Goal: Information Seeking & Learning: Learn about a topic

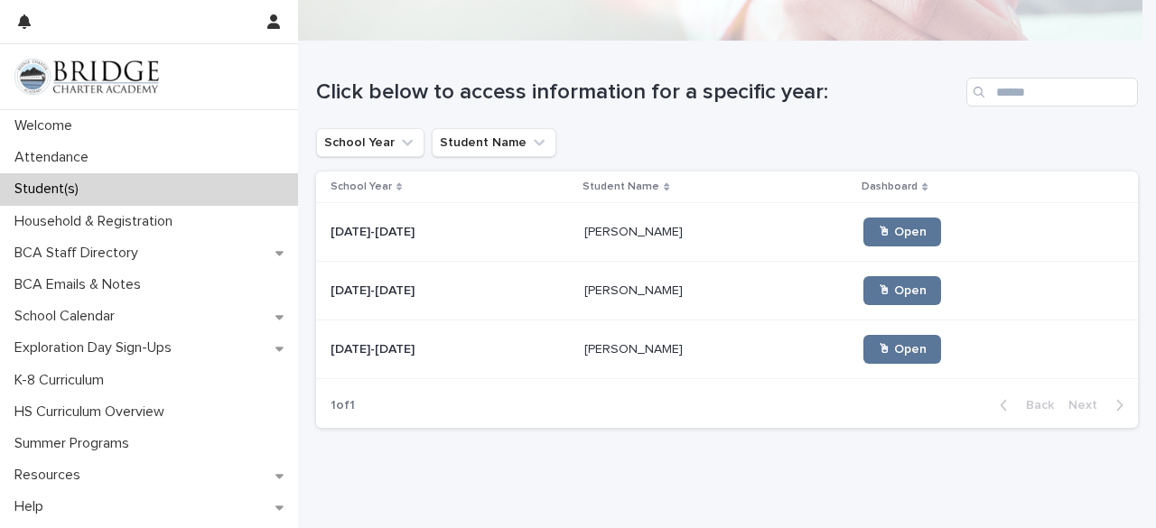
scroll to position [141, 0]
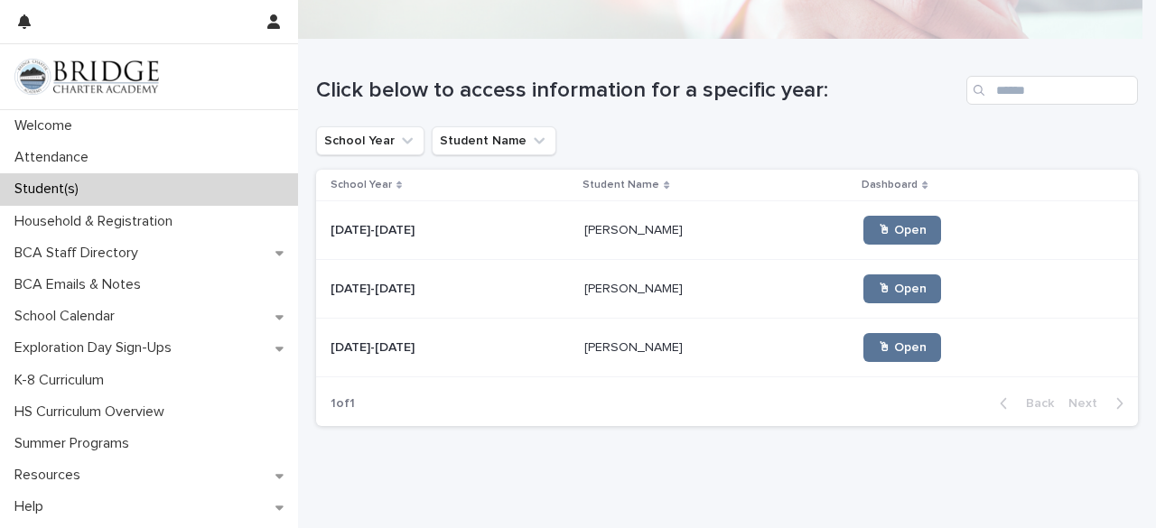
click at [607, 276] on div "[PERSON_NAME] [PERSON_NAME]" at bounding box center [716, 290] width 265 height 30
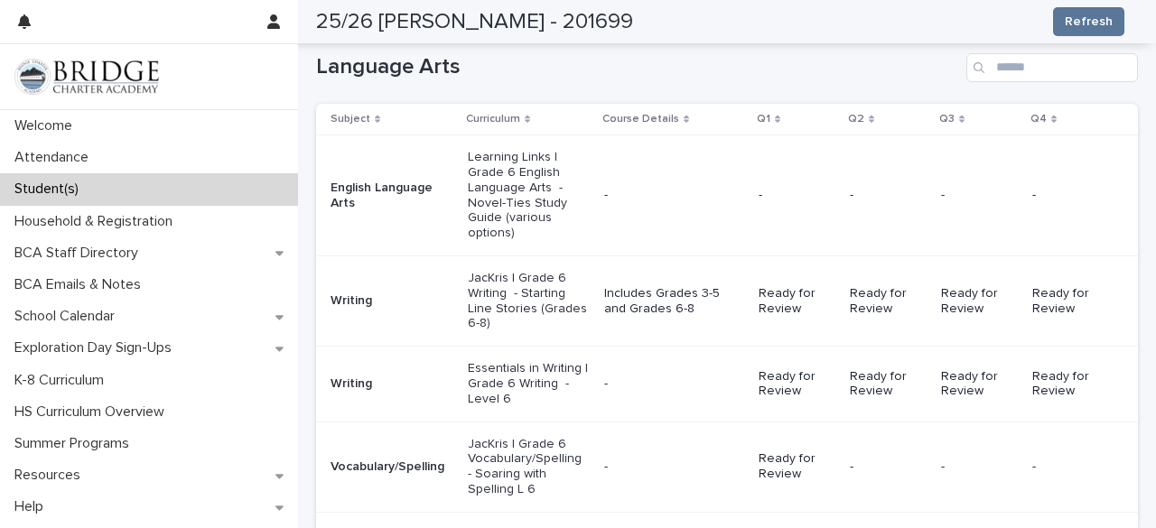
scroll to position [326, 0]
click at [609, 294] on p "Includes Grades 3-5 and Grades 6-8" at bounding box center [674, 300] width 140 height 31
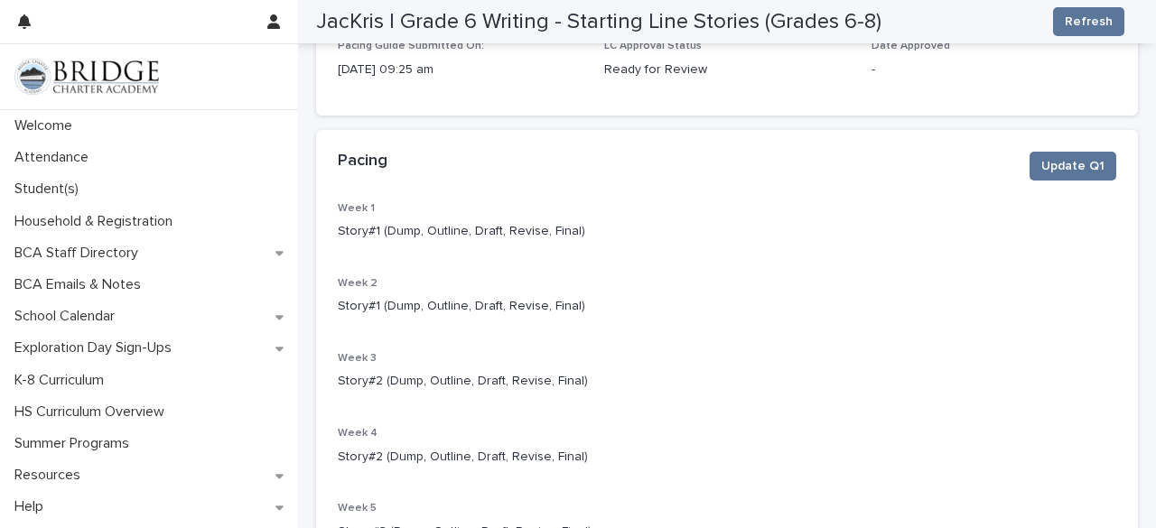
scroll to position [183, 0]
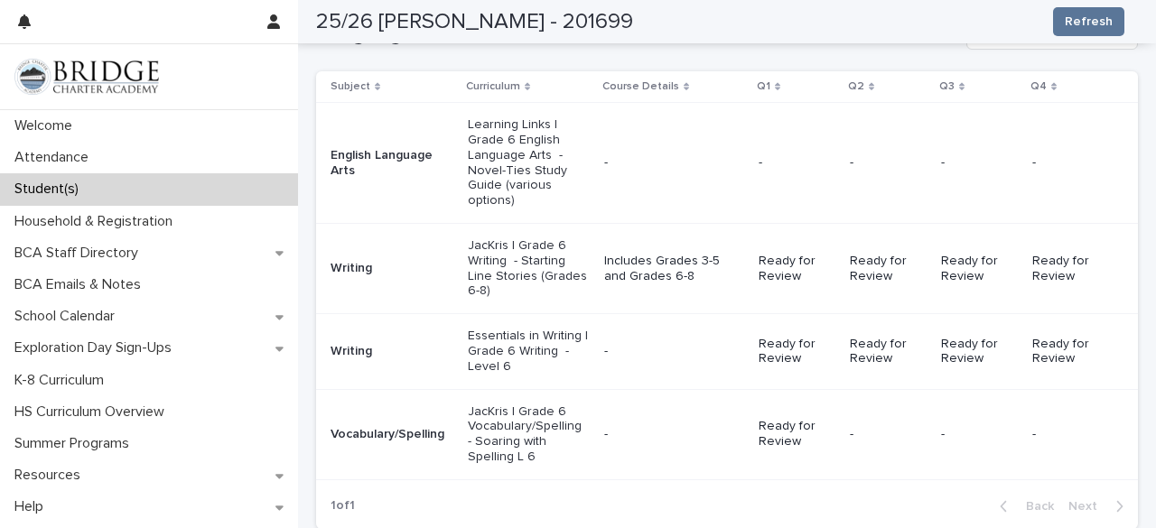
scroll to position [359, 0]
click at [570, 359] on div "Essentials in Writing | Grade 6 Writing - Level 6" at bounding box center [529, 351] width 123 height 60
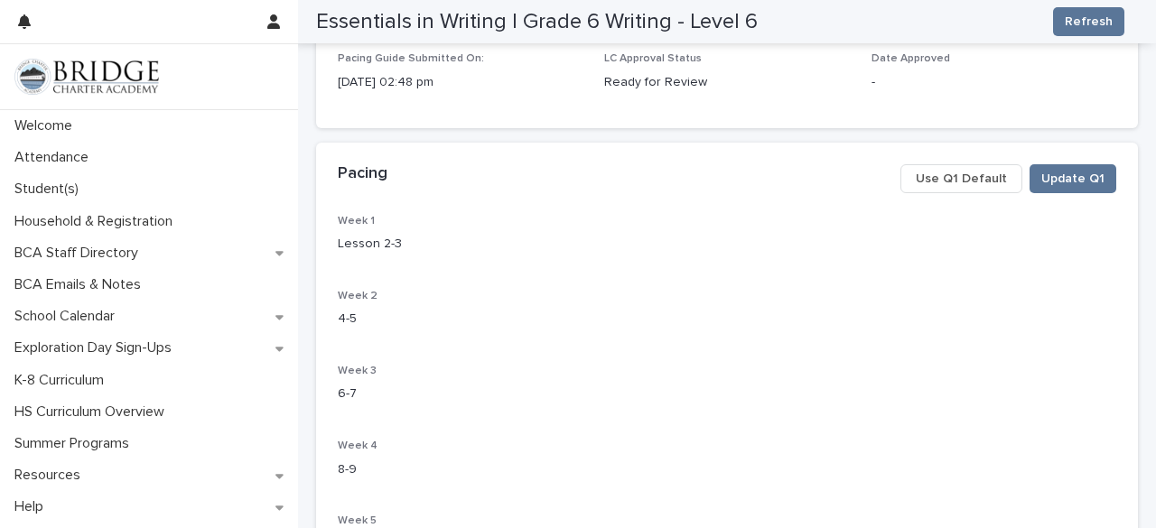
scroll to position [181, 0]
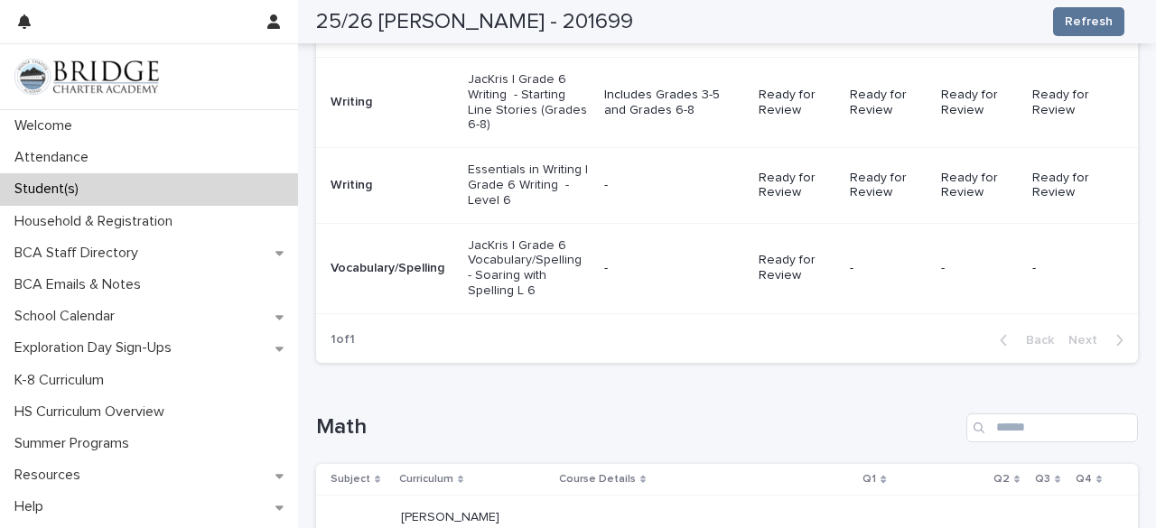
scroll to position [516, 0]
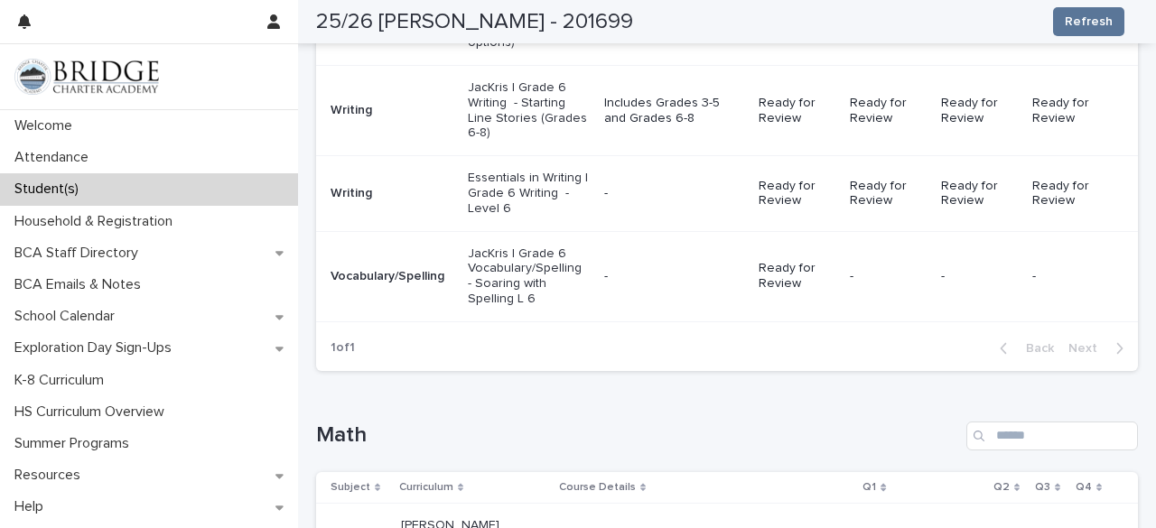
click at [552, 188] on p "Essentials in Writing | Grade 6 Writing - Level 6" at bounding box center [529, 193] width 123 height 45
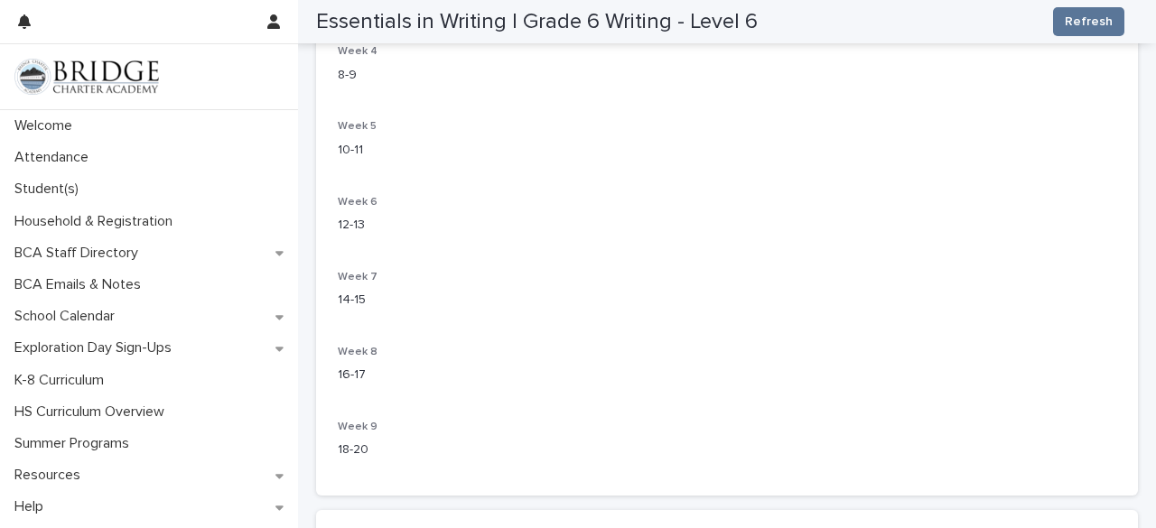
scroll to position [578, 0]
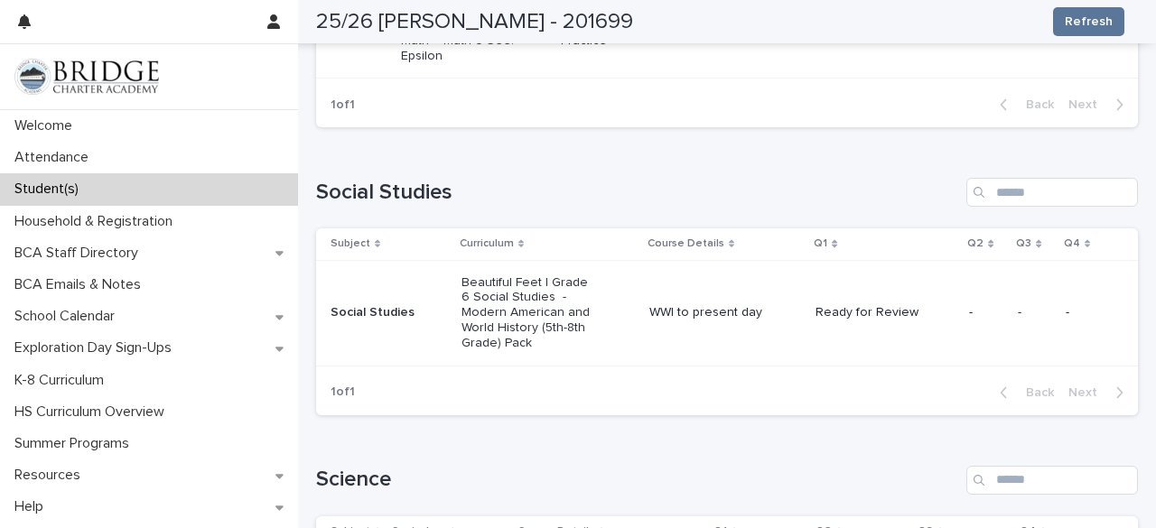
scroll to position [1042, 0]
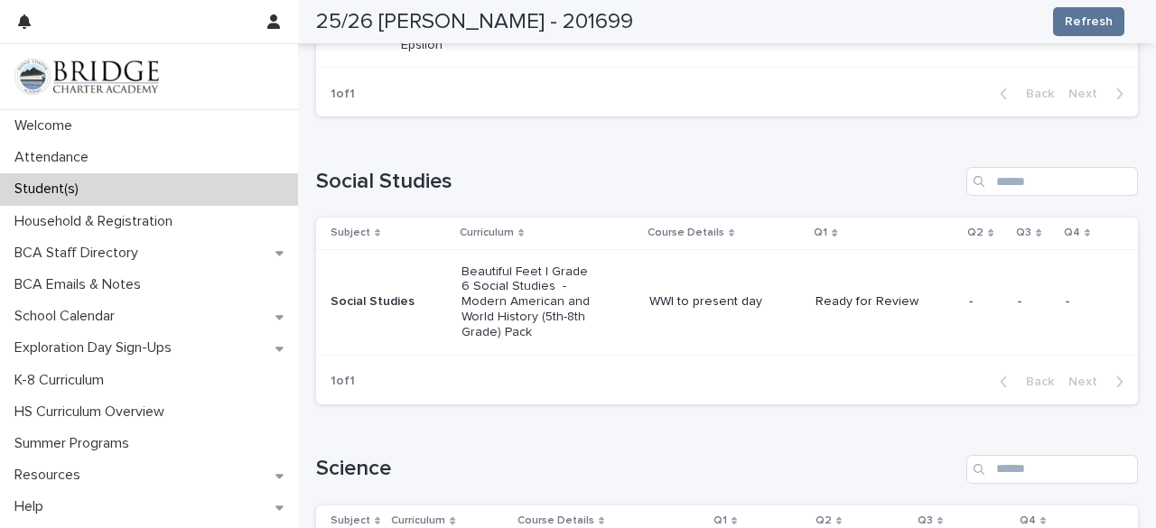
click at [558, 265] on p "Beautiful Feet | Grade 6 Social Studies - Modern American and World History (5t…" at bounding box center [526, 303] width 129 height 76
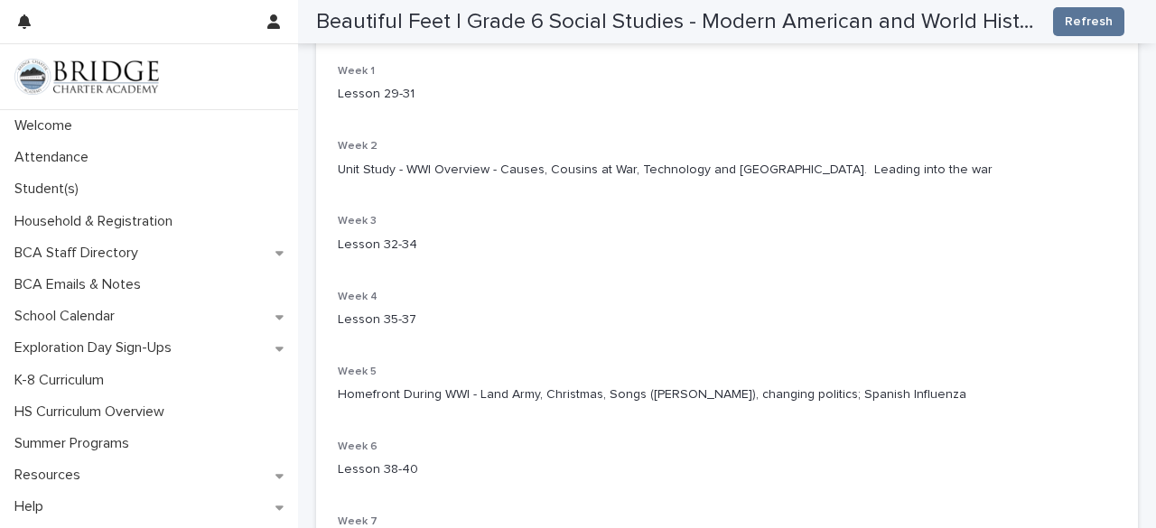
scroll to position [334, 0]
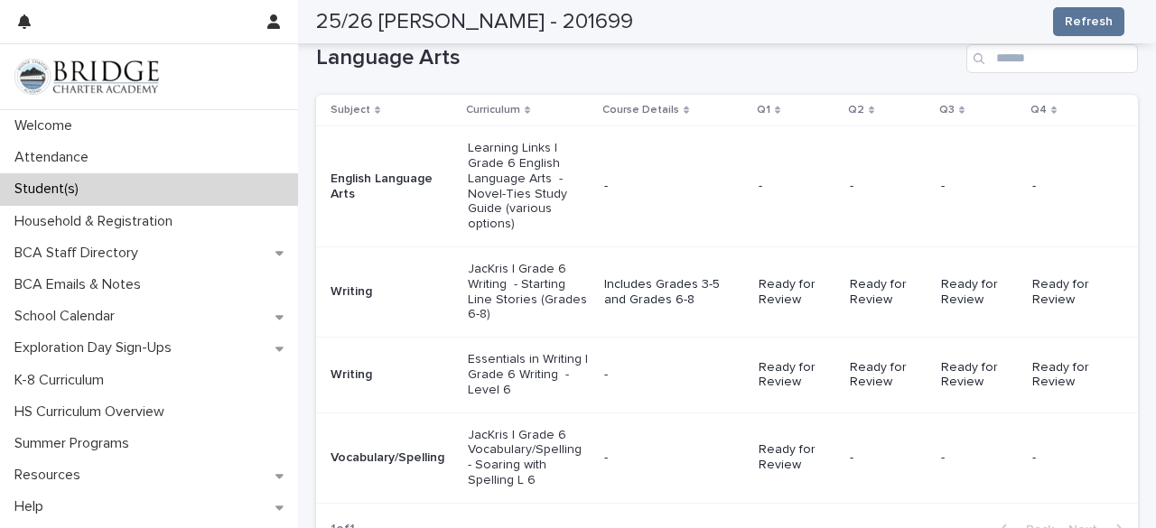
scroll to position [900, 0]
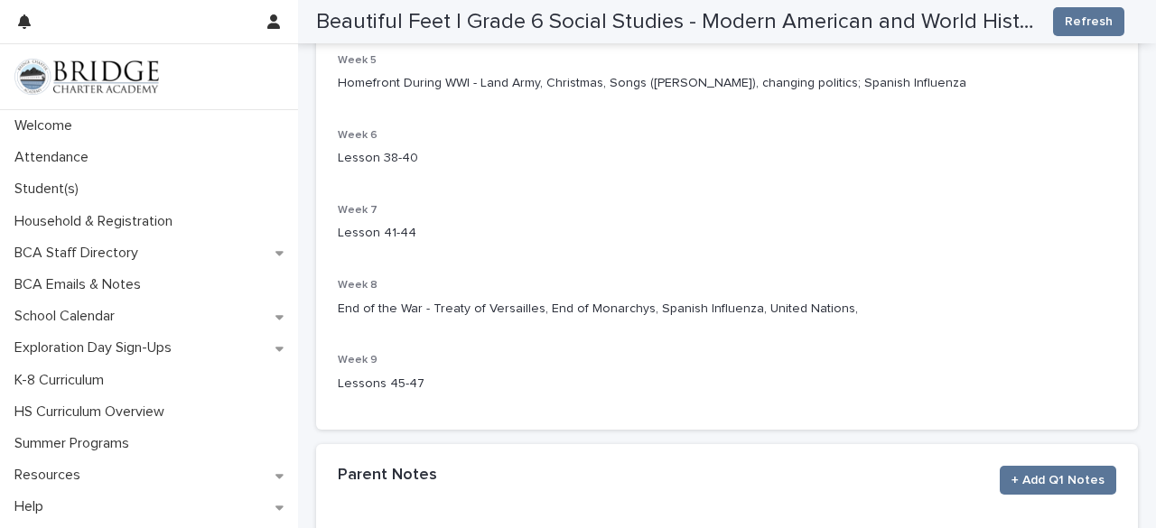
scroll to position [644, 0]
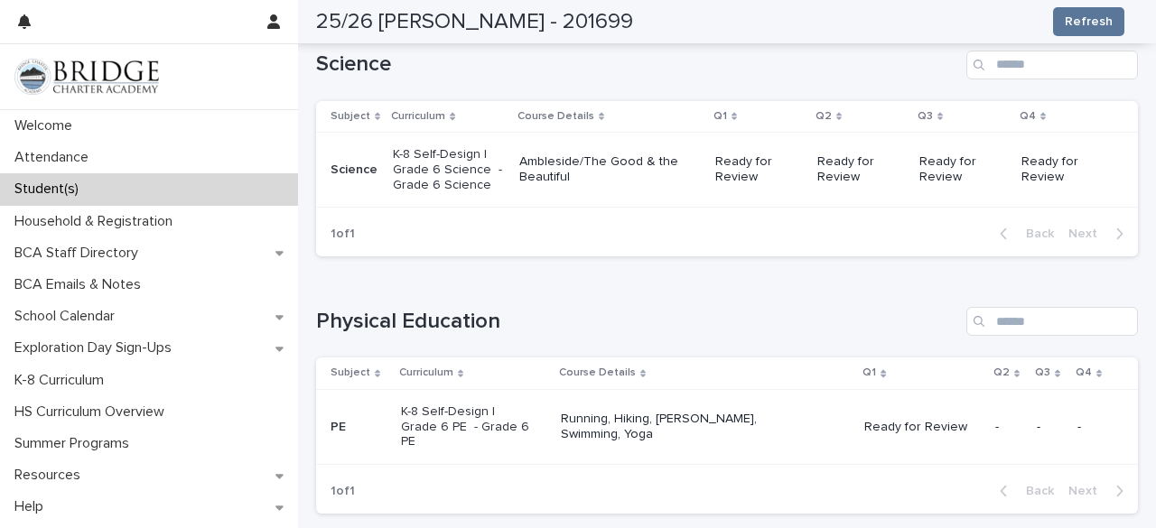
scroll to position [1448, 0]
click at [375, 162] on p "Science" at bounding box center [355, 169] width 48 height 15
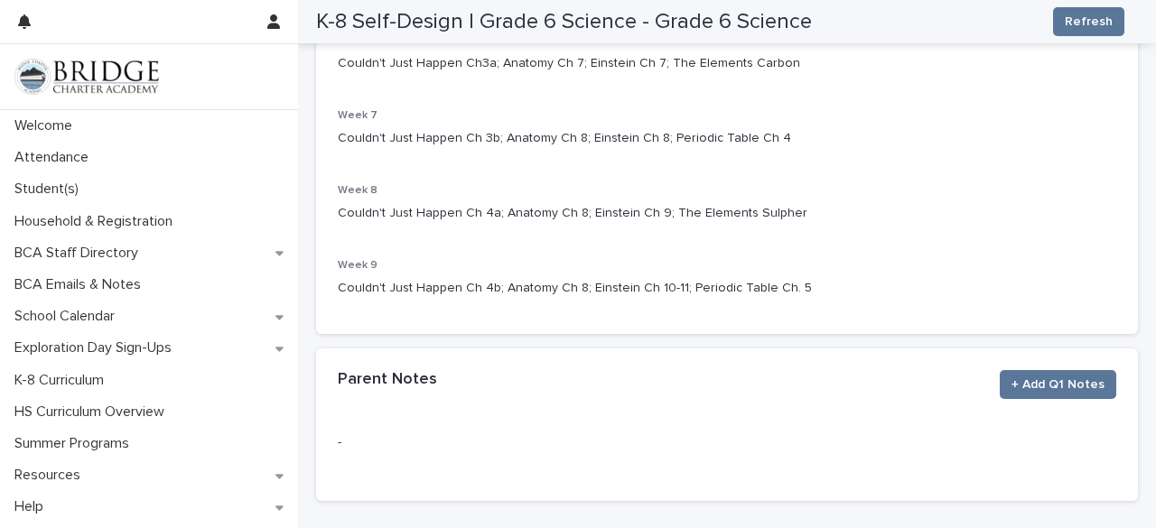
scroll to position [864, 0]
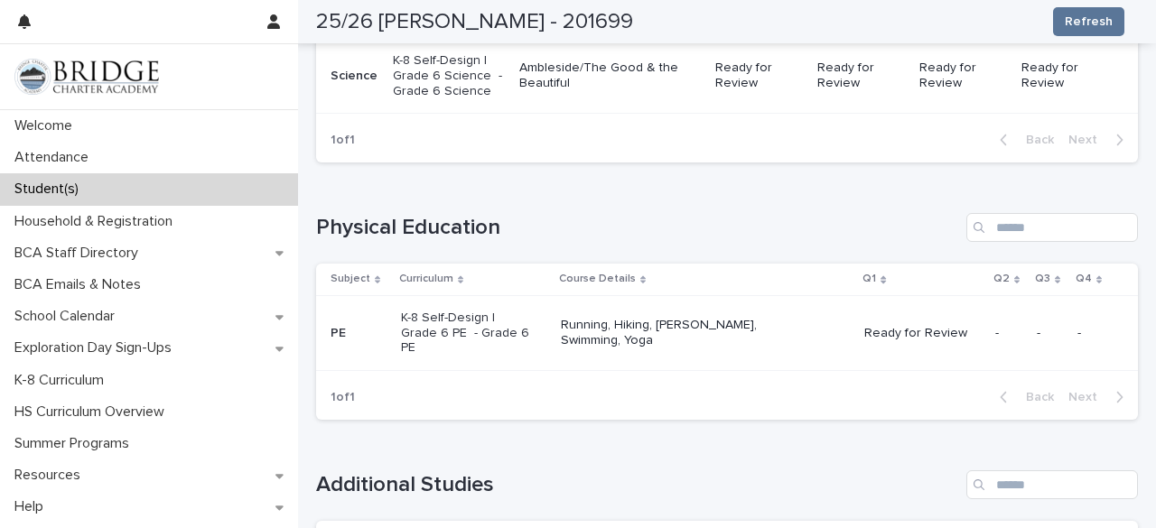
scroll to position [1582, 0]
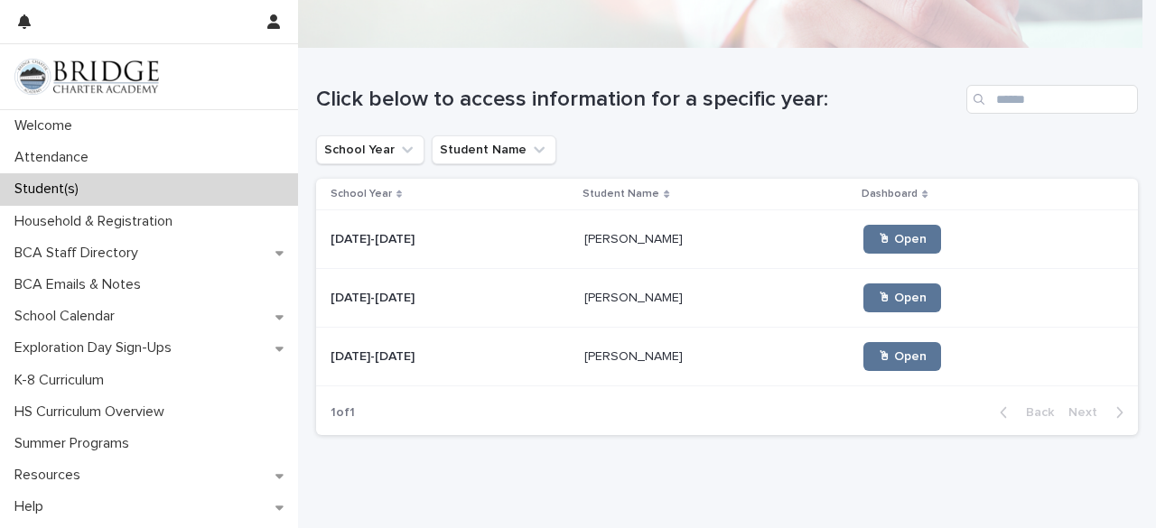
scroll to position [133, 0]
click at [584, 292] on p "[PERSON_NAME]" at bounding box center [635, 295] width 102 height 19
